Goal: Task Accomplishment & Management: Manage account settings

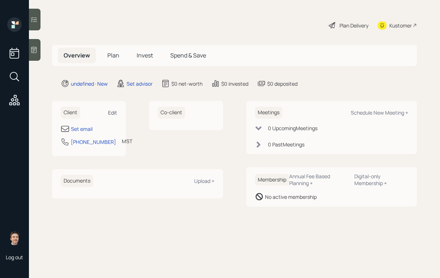
click at [113, 113] on div "Edit" at bounding box center [112, 112] width 9 height 7
select select "America/Denver"
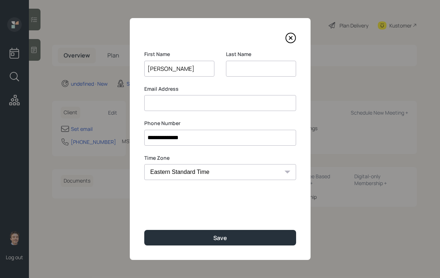
type input "Katherine"
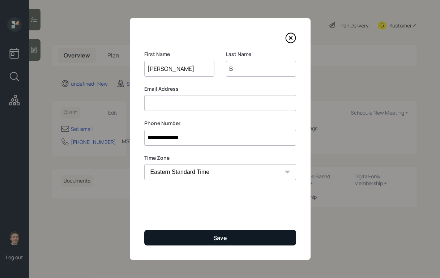
type input "B"
click at [184, 244] on button "Save" at bounding box center [220, 238] width 152 height 16
